Goal: Find specific page/section: Find specific page/section

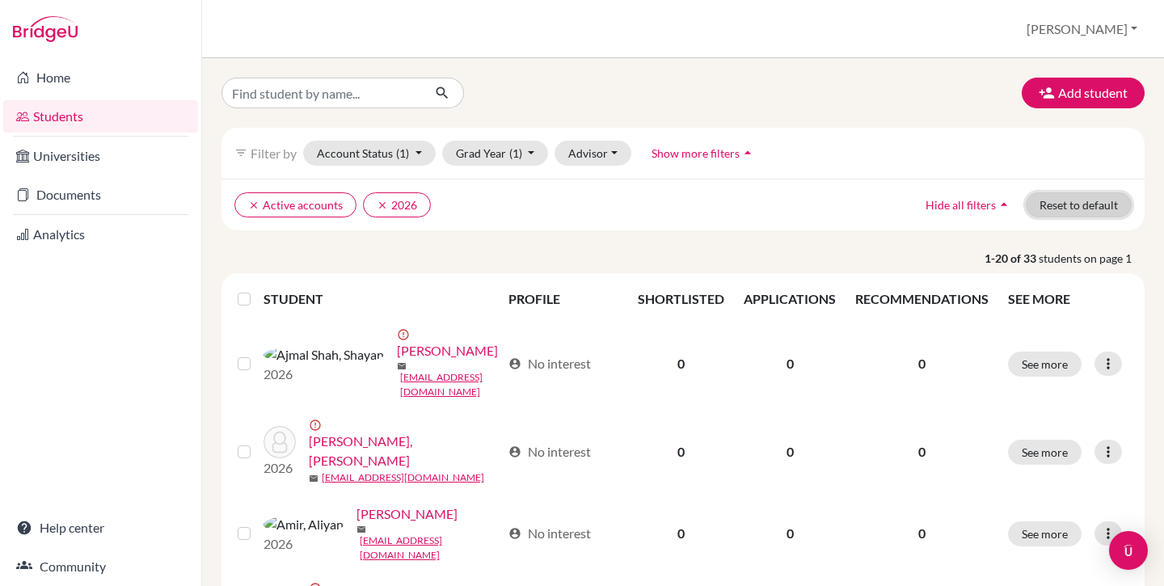
click at [1075, 204] on button "Reset to default" at bounding box center [1079, 204] width 106 height 25
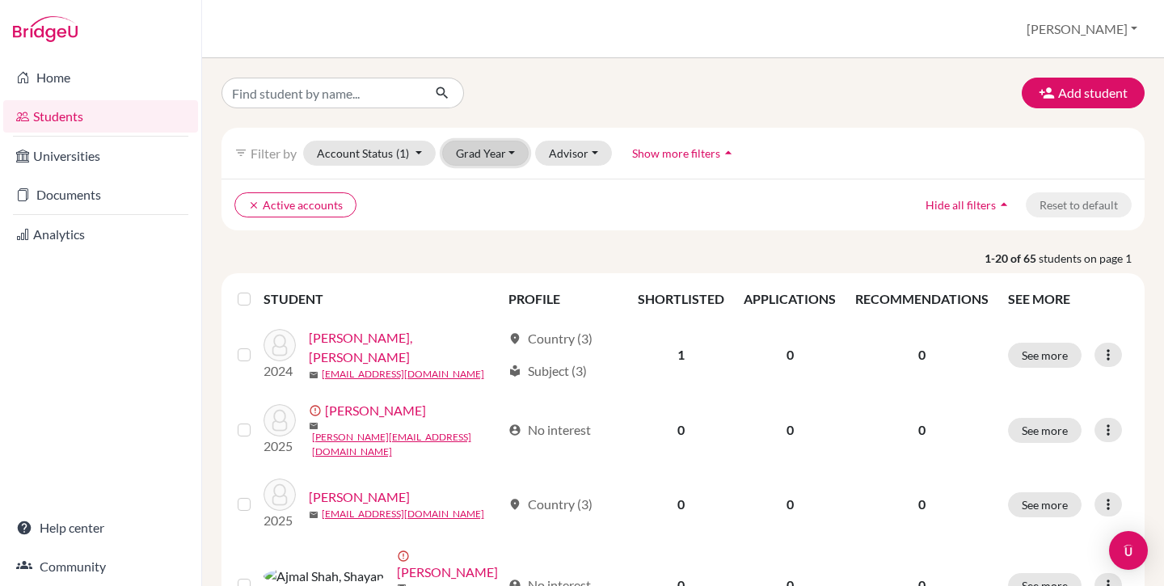
click at [474, 162] on button "Grad Year" at bounding box center [485, 153] width 87 height 25
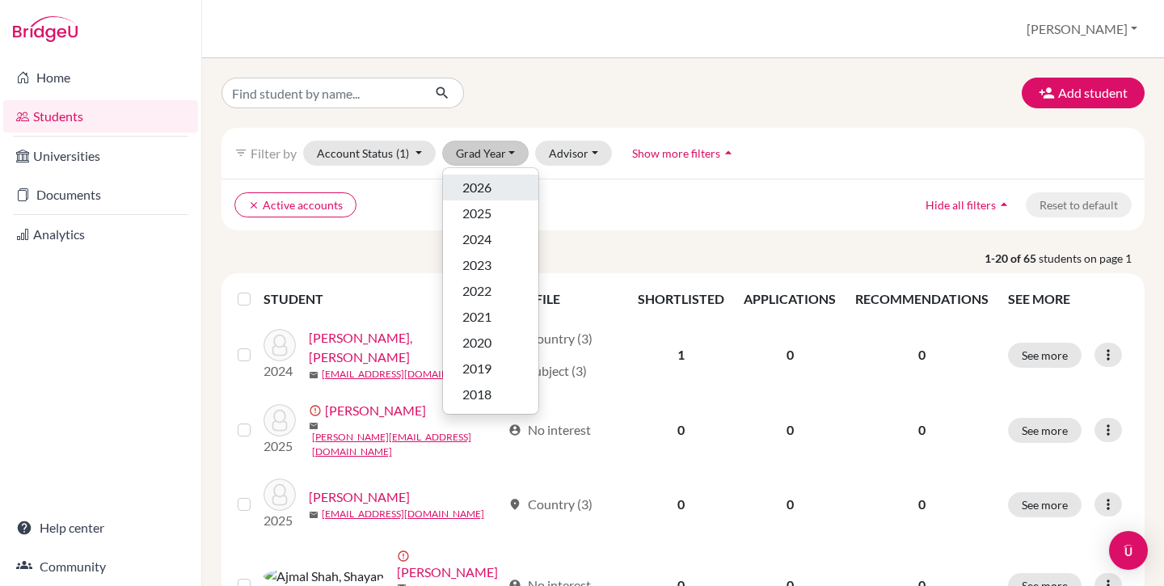
click at [478, 183] on span "2026" at bounding box center [476, 187] width 29 height 19
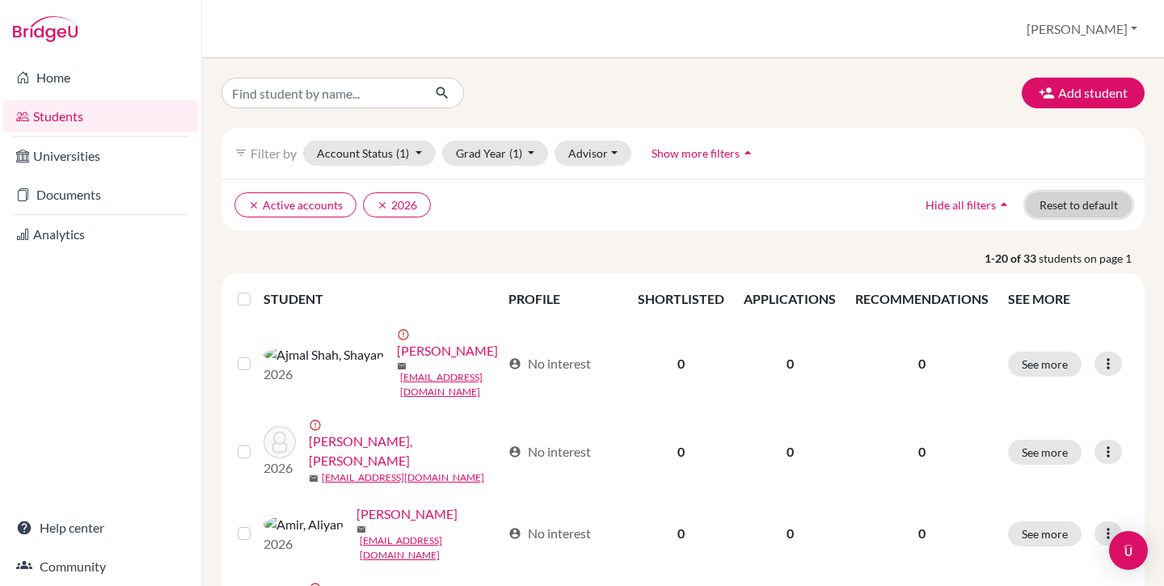
click at [1047, 212] on button "Reset to default" at bounding box center [1079, 204] width 106 height 25
